Goal: Information Seeking & Learning: Learn about a topic

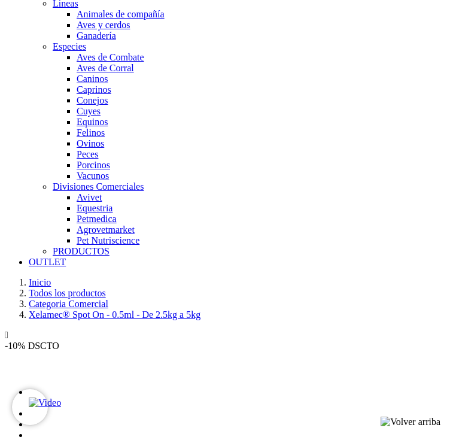
scroll to position [897, 0]
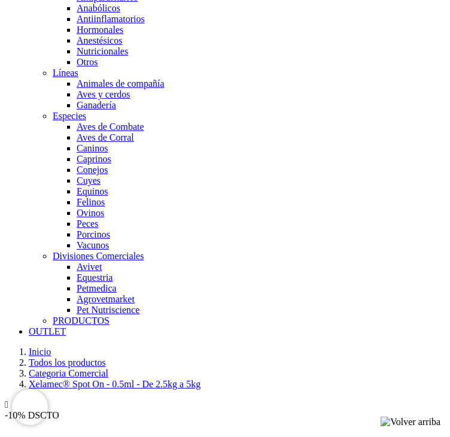
scroll to position [957, 0]
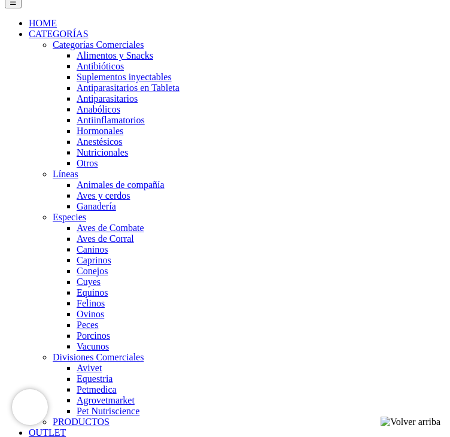
scroll to position [837, 0]
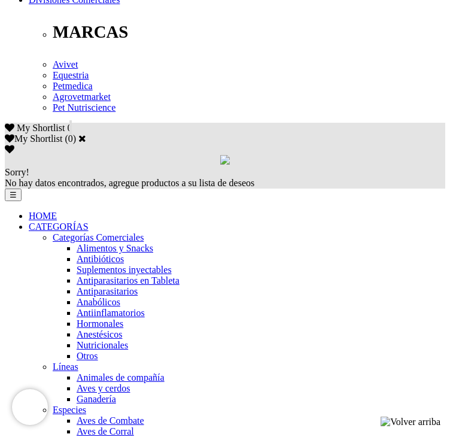
scroll to position [777, 0]
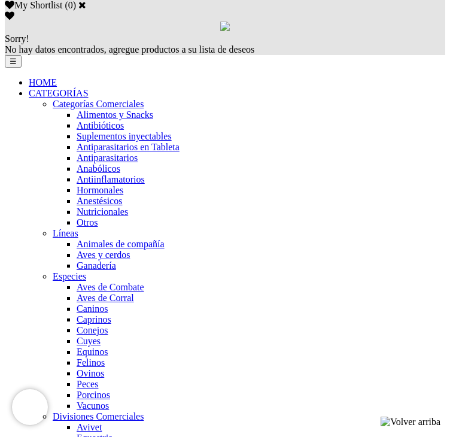
drag, startPoint x: 179, startPoint y: 321, endPoint x: 354, endPoint y: 323, distance: 174.6
copy p "elamectina 60 mg, Praziquantel 80 mg"
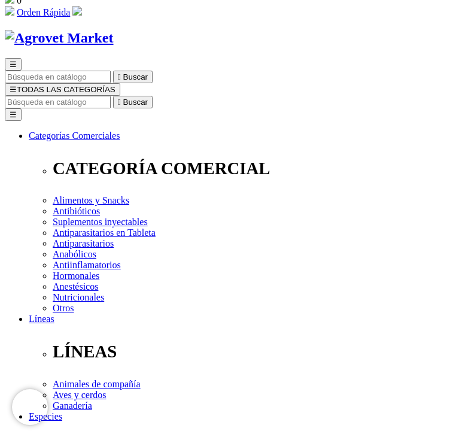
scroll to position [0, 0]
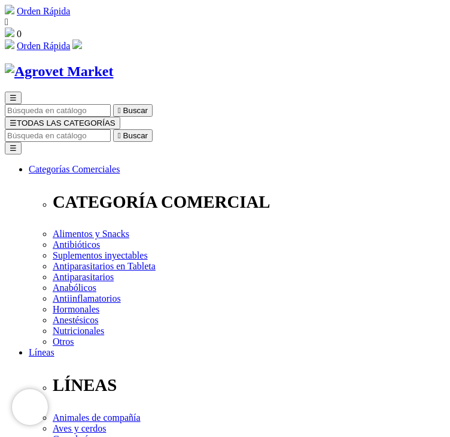
click at [111, 129] on input "Buscar" at bounding box center [58, 135] width 106 height 13
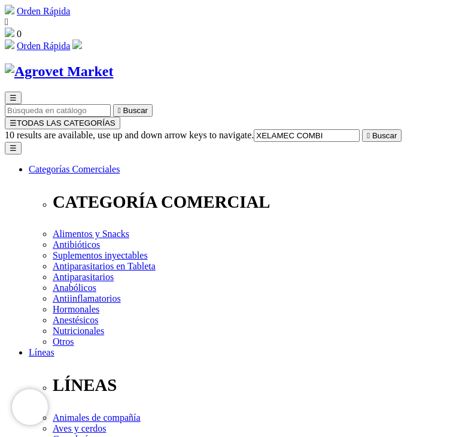
type input "XELAMEC COMBI"
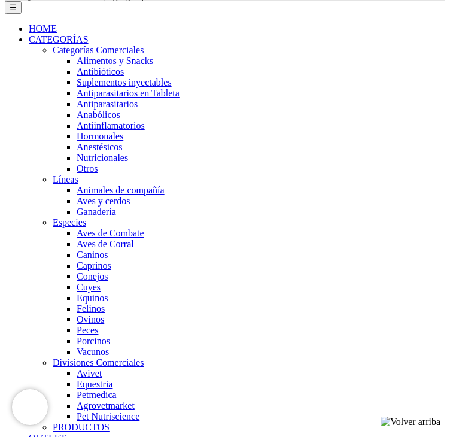
scroll to position [837, 0]
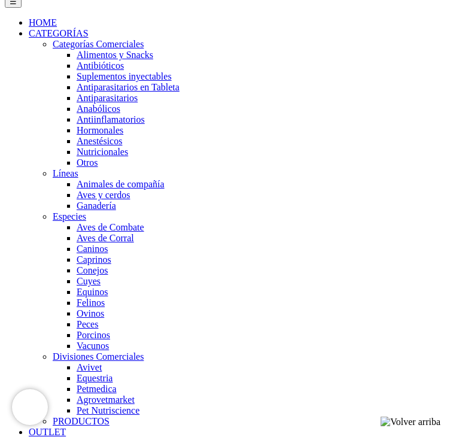
drag, startPoint x: 209, startPoint y: 320, endPoint x: 91, endPoint y: 273, distance: 127.5
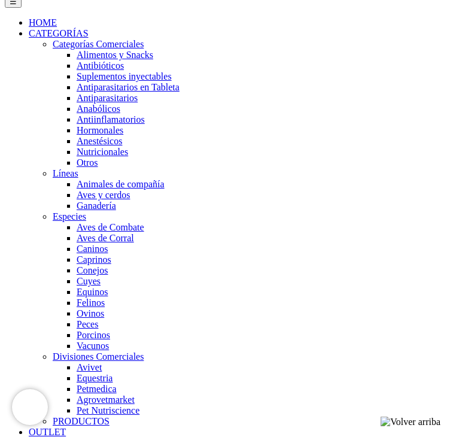
drag, startPoint x: 234, startPoint y: 269, endPoint x: 246, endPoint y: 277, distance: 15.0
drag, startPoint x: 215, startPoint y: 319, endPoint x: 203, endPoint y: 306, distance: 17.8
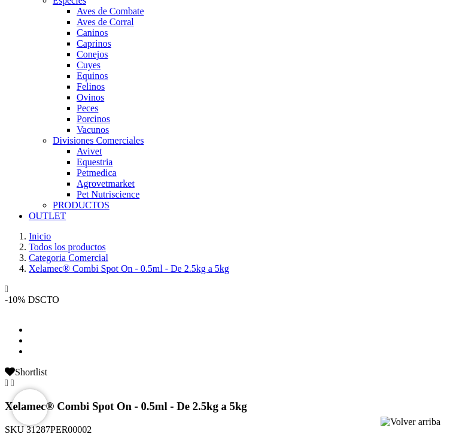
scroll to position [957, 0]
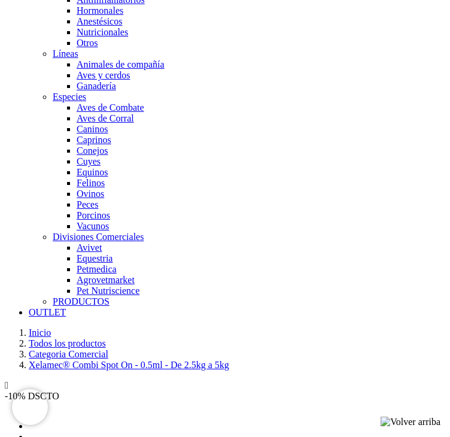
drag, startPoint x: 210, startPoint y: 108, endPoint x: 206, endPoint y: 101, distance: 8.1
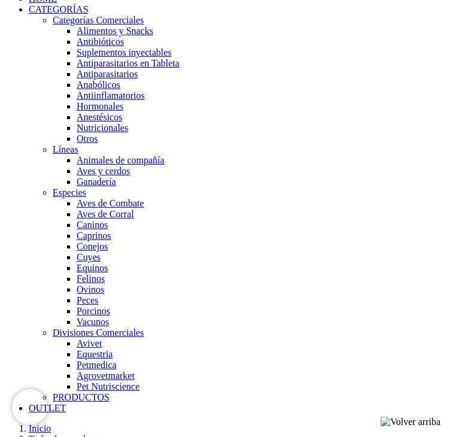
scroll to position [837, 0]
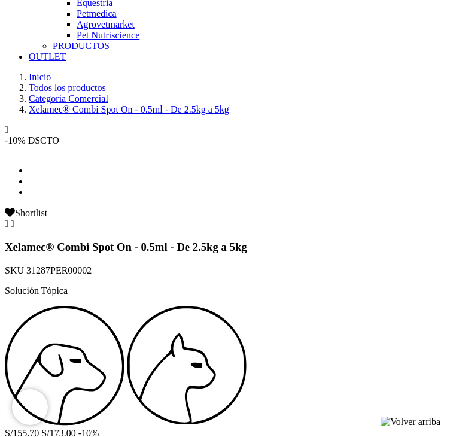
scroll to position [1375, 0]
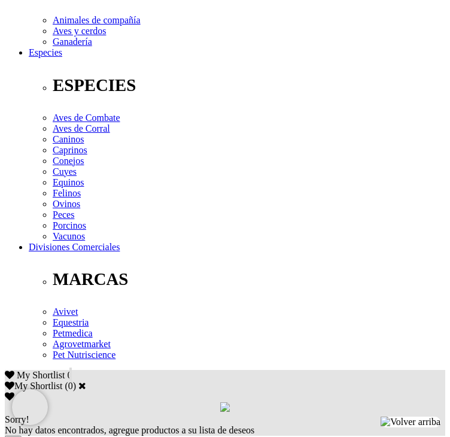
scroll to position [239, 0]
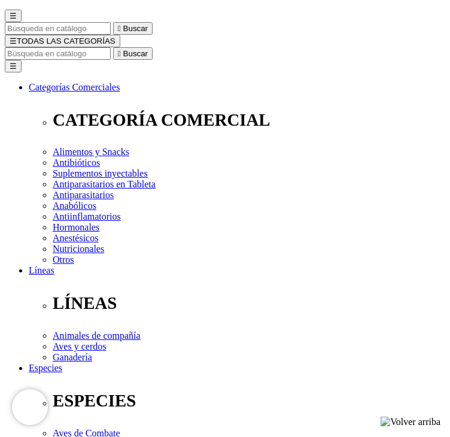
scroll to position [179, 0]
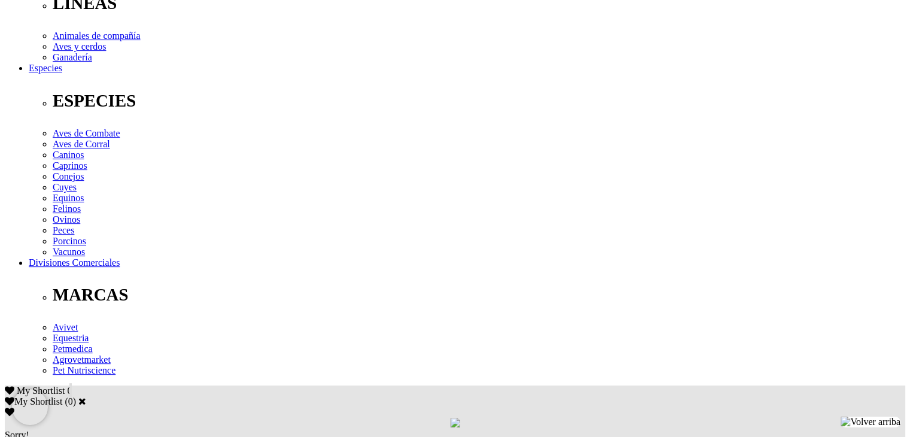
scroll to position [419, 0]
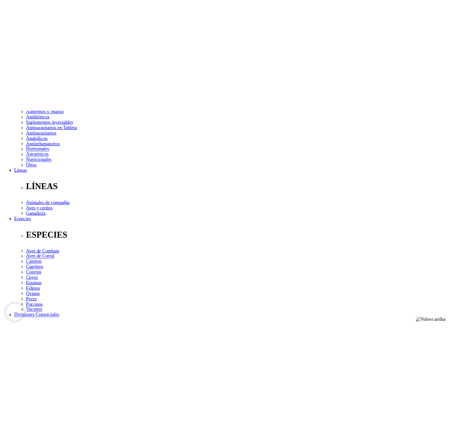
scroll to position [120, 0]
